Goal: Find contact information: Find contact information

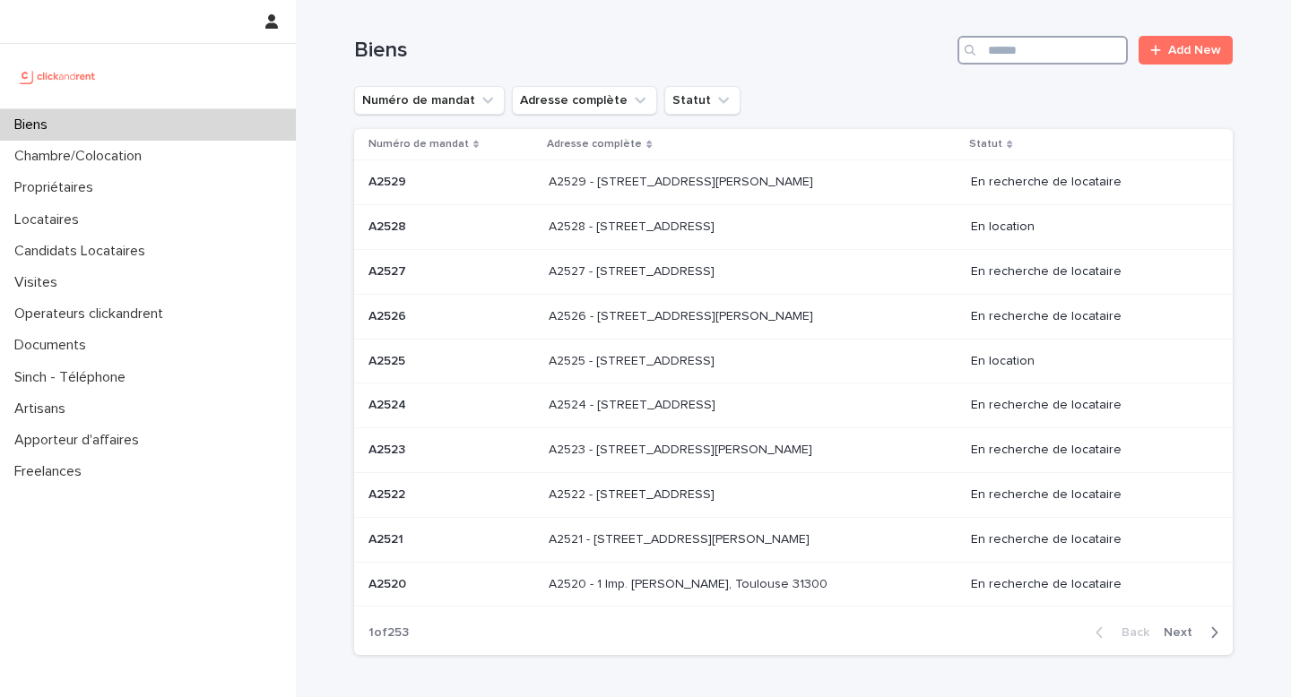
click at [1044, 48] on input "Search" at bounding box center [1042, 50] width 170 height 29
paste input "*****"
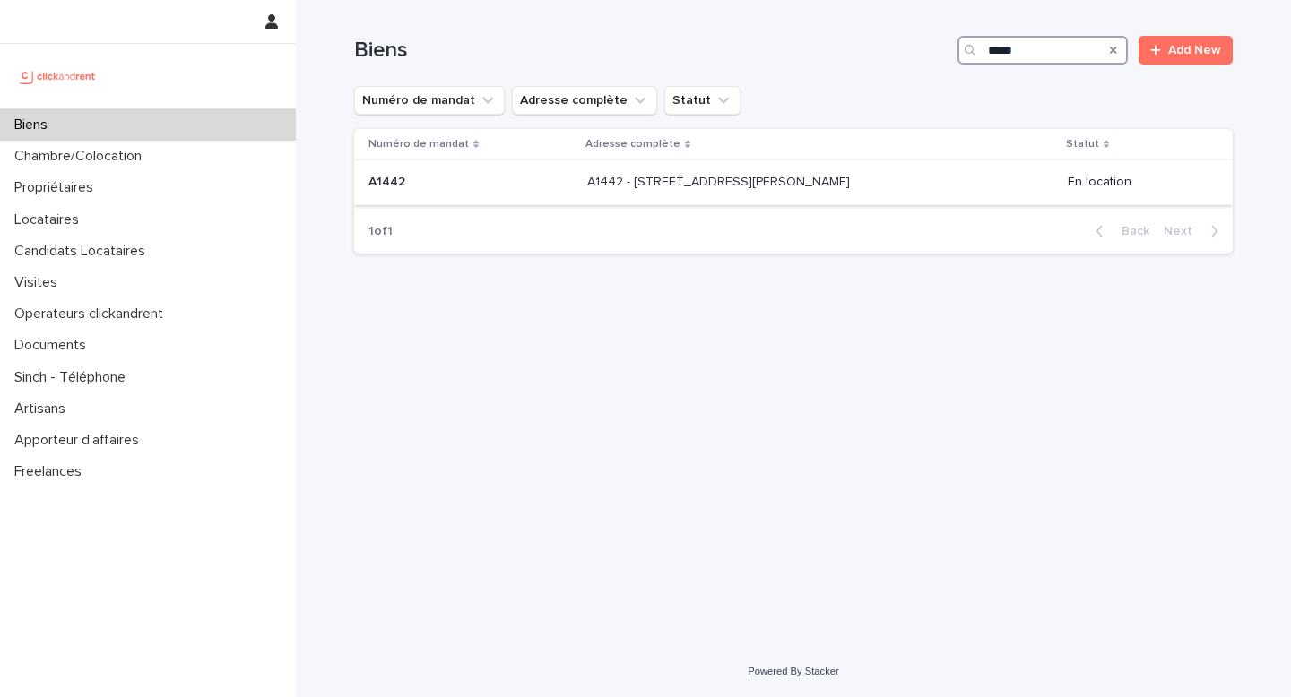
type input "*****"
click at [875, 183] on p at bounding box center [736, 182] width 299 height 15
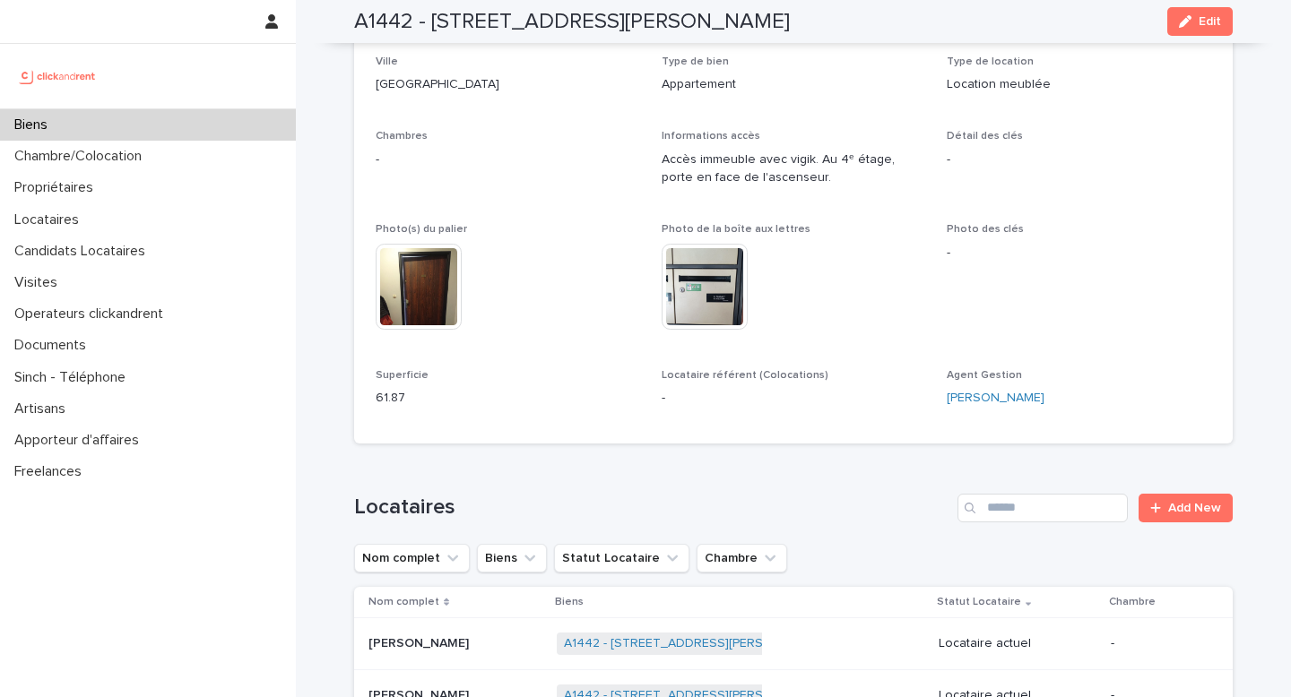
scroll to position [642, 0]
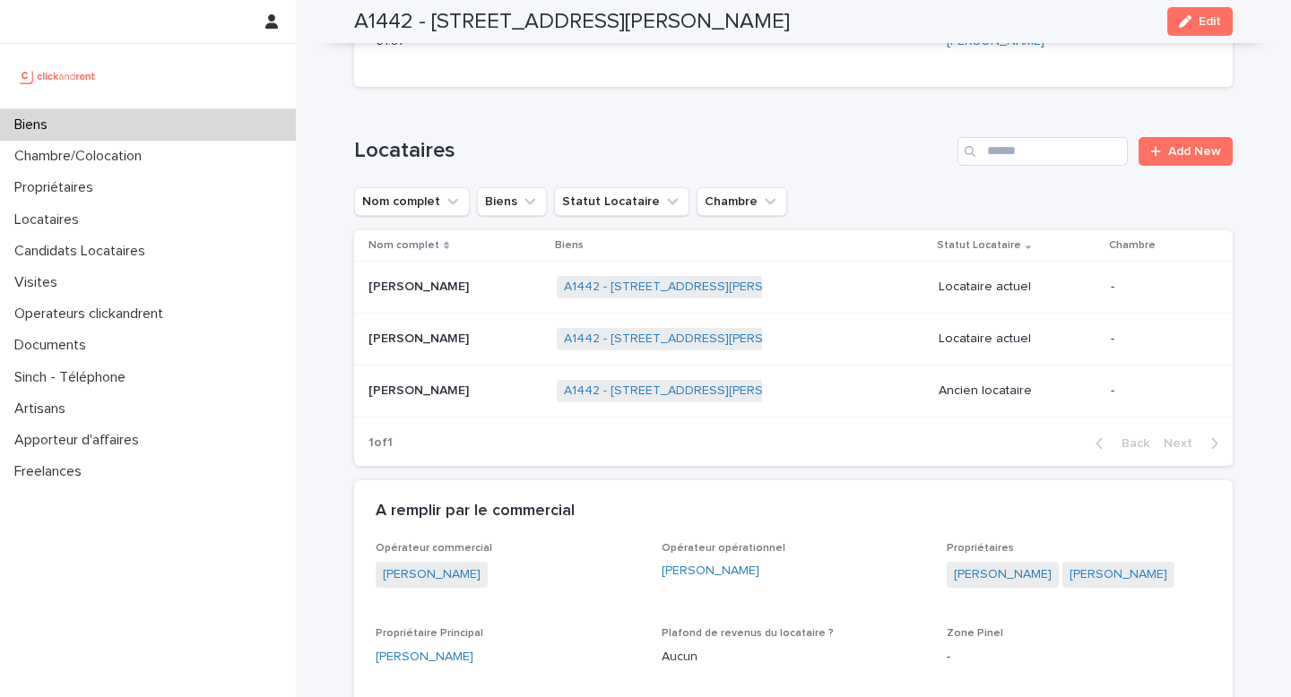
click at [859, 284] on div "A1442 - [STREET_ADDRESS][PERSON_NAME] + 0" at bounding box center [741, 287] width 368 height 37
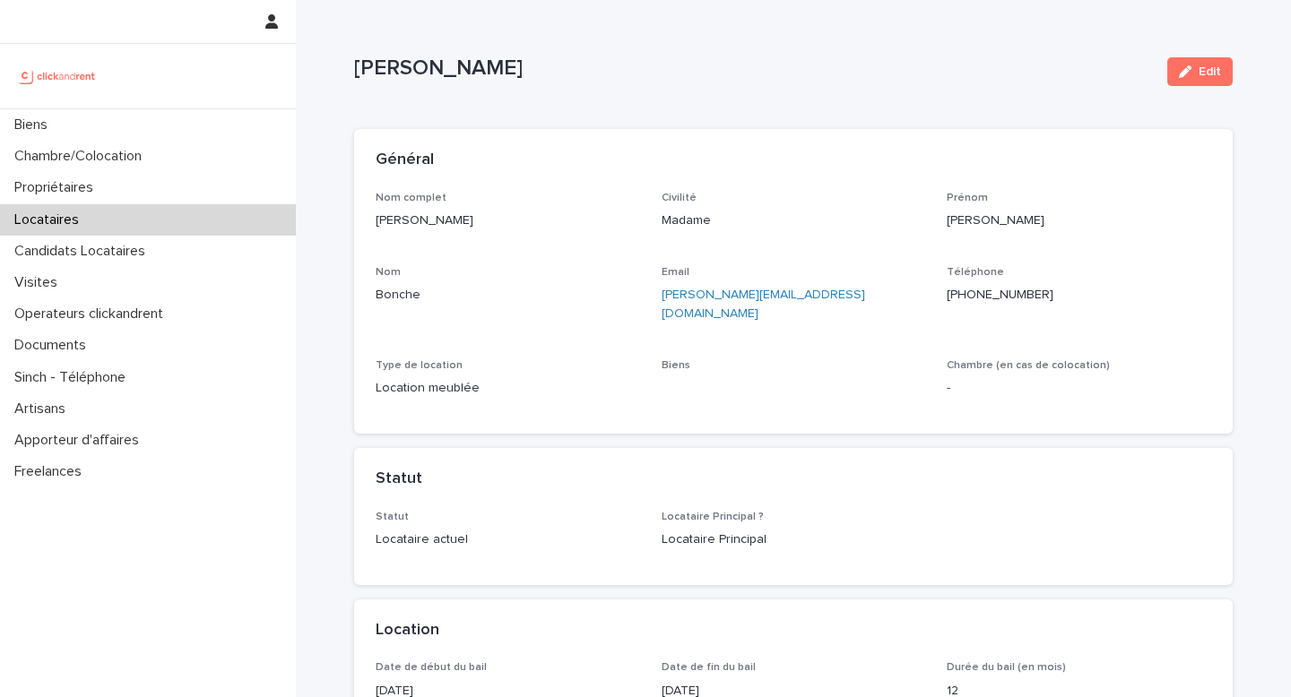
click at [446, 225] on p "[PERSON_NAME]" at bounding box center [508, 221] width 264 height 19
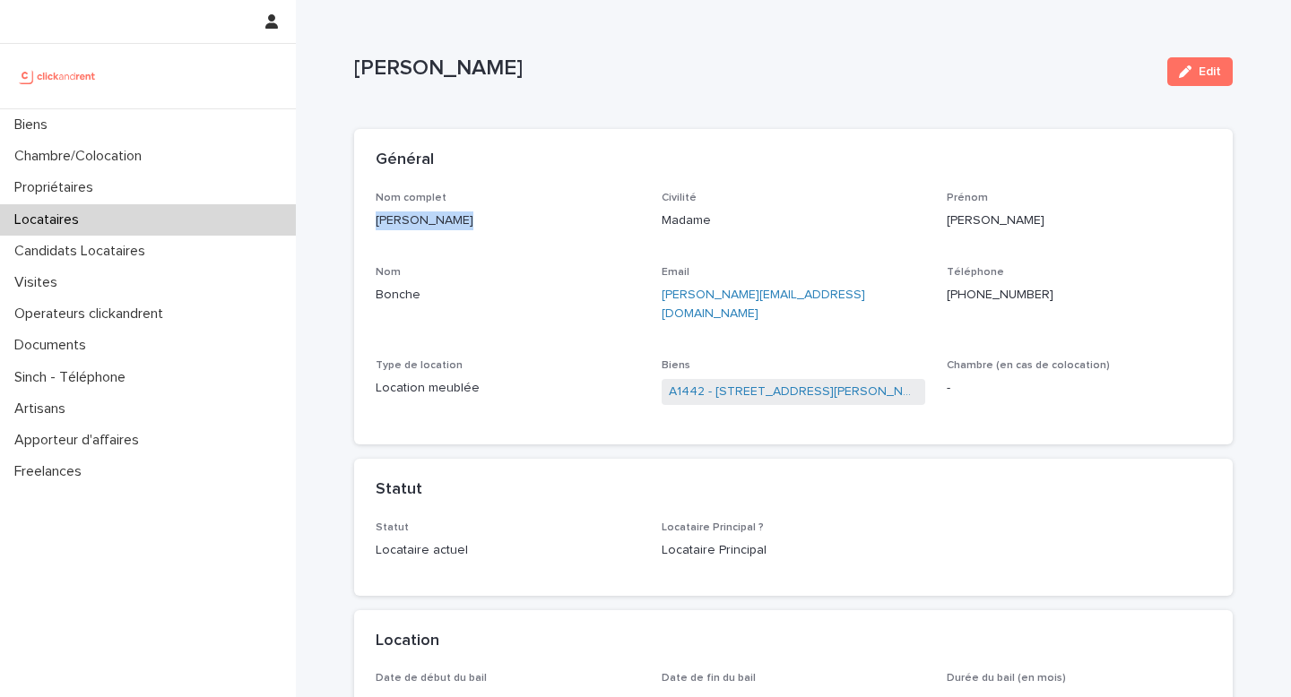
click at [446, 225] on p "[PERSON_NAME]" at bounding box center [508, 221] width 264 height 19
copy p "[PERSON_NAME]"
drag, startPoint x: 1057, startPoint y: 294, endPoint x: 984, endPoint y: 293, distance: 72.6
click at [984, 293] on p "[PHONE_NUMBER]" at bounding box center [1079, 295] width 264 height 19
copy ringoverc2c-number-84e06f14122c "768809663"
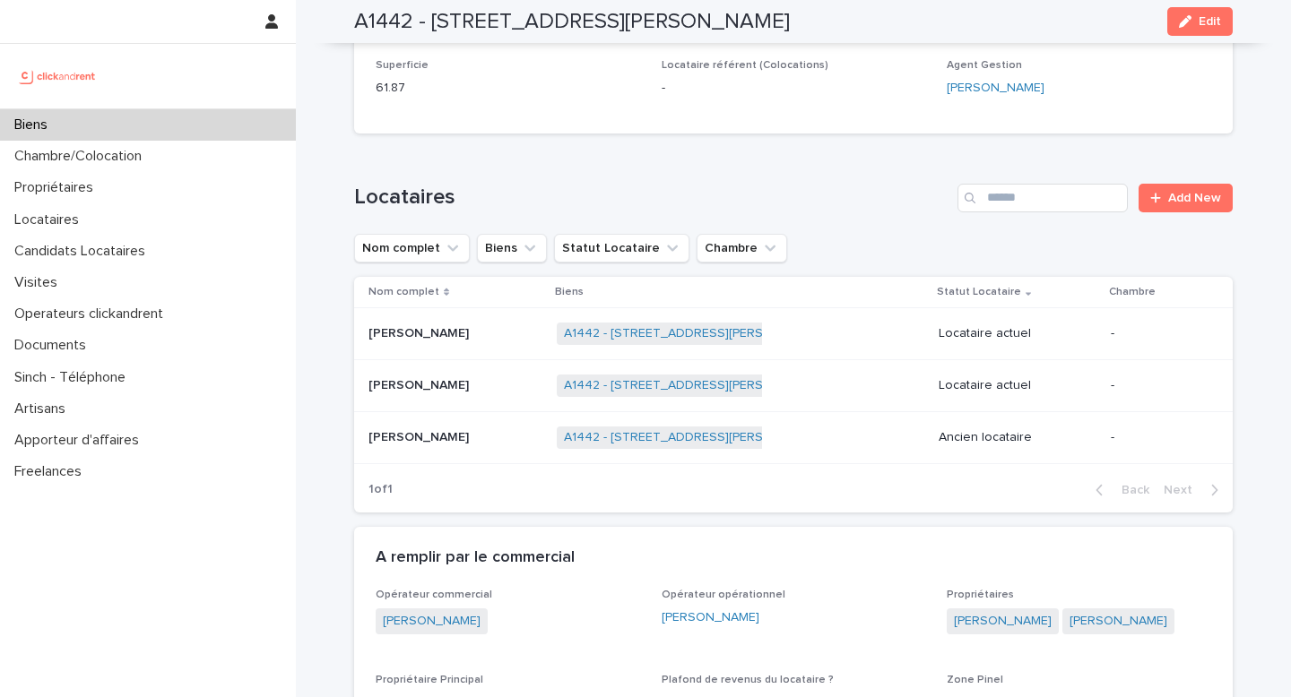
scroll to position [599, 0]
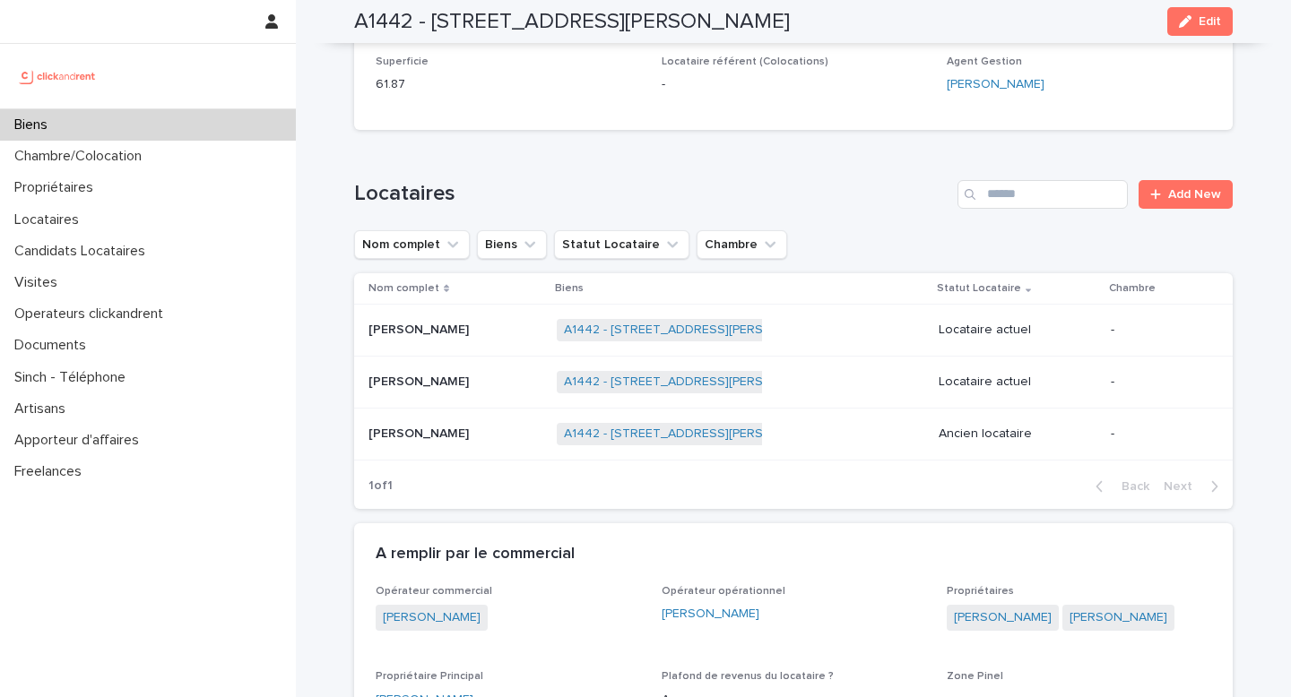
click at [479, 389] on p at bounding box center [455, 382] width 174 height 15
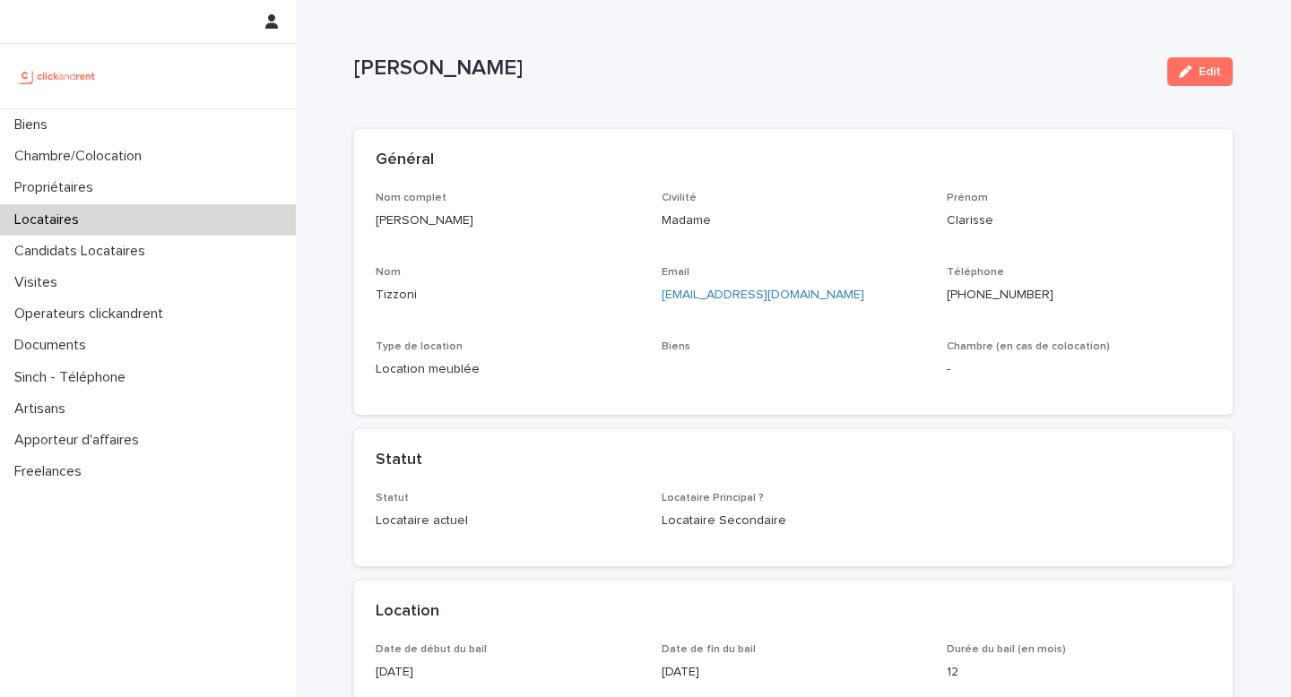
click at [480, 213] on p "[PERSON_NAME]" at bounding box center [508, 221] width 264 height 19
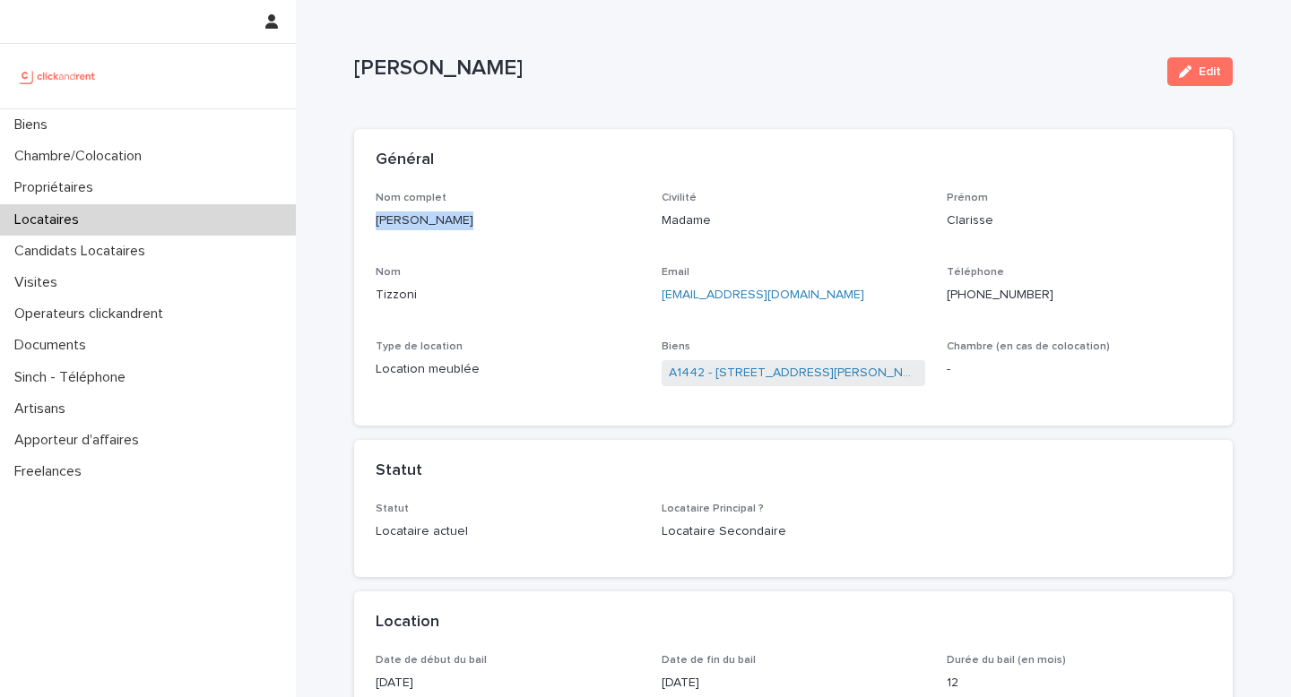
copy p "[PERSON_NAME]"
drag, startPoint x: 1061, startPoint y: 306, endPoint x: 981, endPoint y: 295, distance: 81.4
click at [981, 295] on div "Téléphone [PHONE_NUMBER]" at bounding box center [1079, 292] width 264 height 53
copy ringoverc2c-number-84e06f14122c "643704090"
click at [708, 385] on span "A1442 - [STREET_ADDRESS][PERSON_NAME]" at bounding box center [794, 373] width 264 height 26
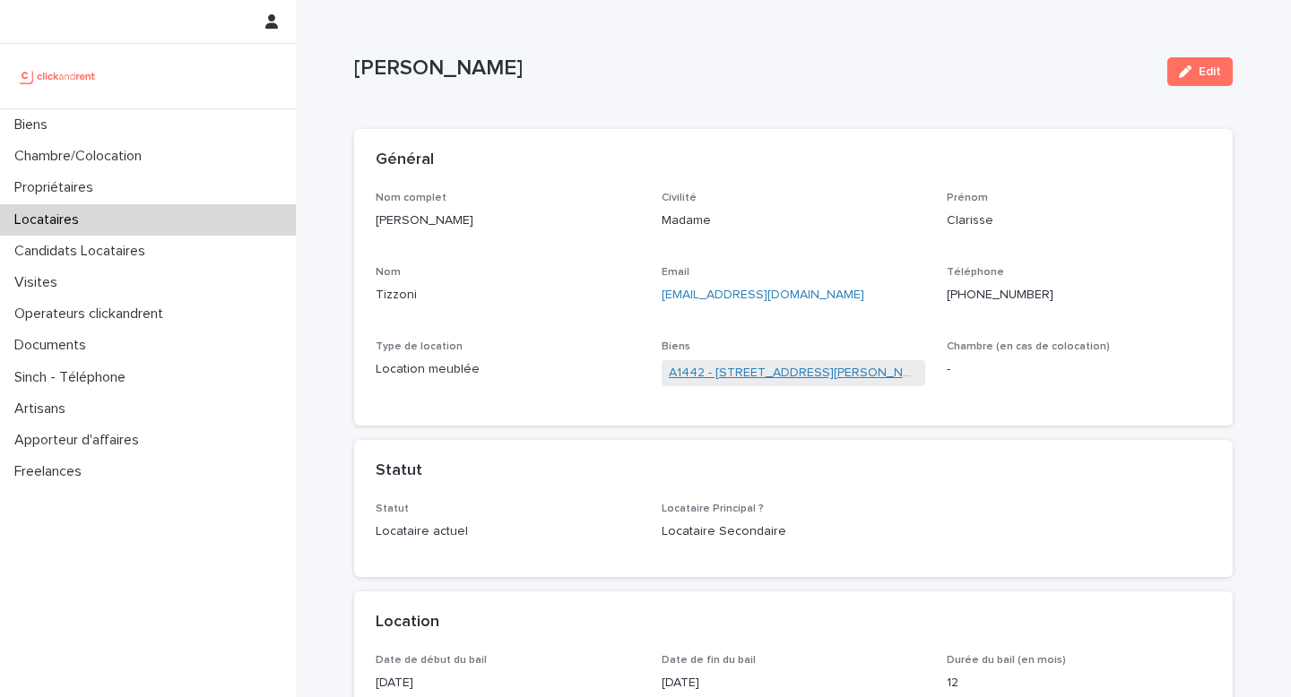
click at [708, 378] on link "A1442 - [STREET_ADDRESS][PERSON_NAME]" at bounding box center [794, 373] width 250 height 19
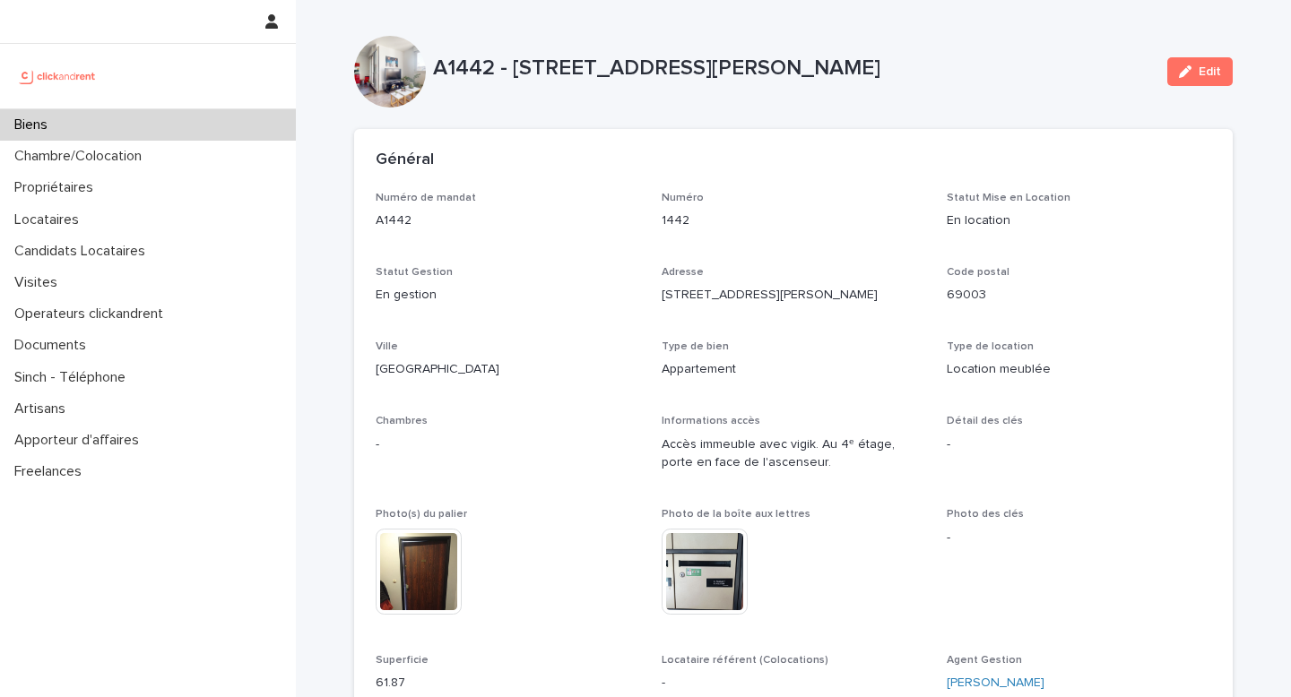
drag, startPoint x: 880, startPoint y: 75, endPoint x: 514, endPoint y: 69, distance: 366.7
click at [513, 69] on p "A1442 - [STREET_ADDRESS][PERSON_NAME]" at bounding box center [793, 69] width 720 height 26
copy p "[STREET_ADDRESS][PERSON_NAME]"
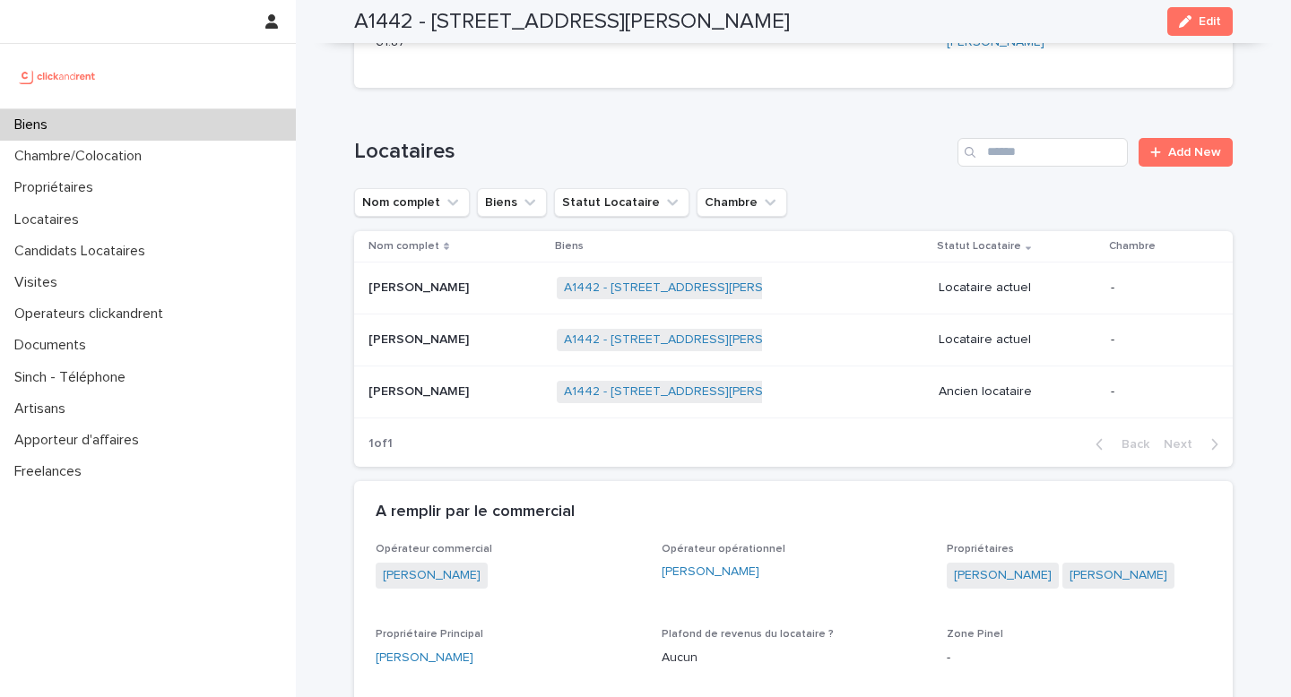
click at [490, 656] on div "[PERSON_NAME]" at bounding box center [508, 658] width 264 height 19
copy link "[PERSON_NAME]"
